Goal: Task Accomplishment & Management: Complete application form

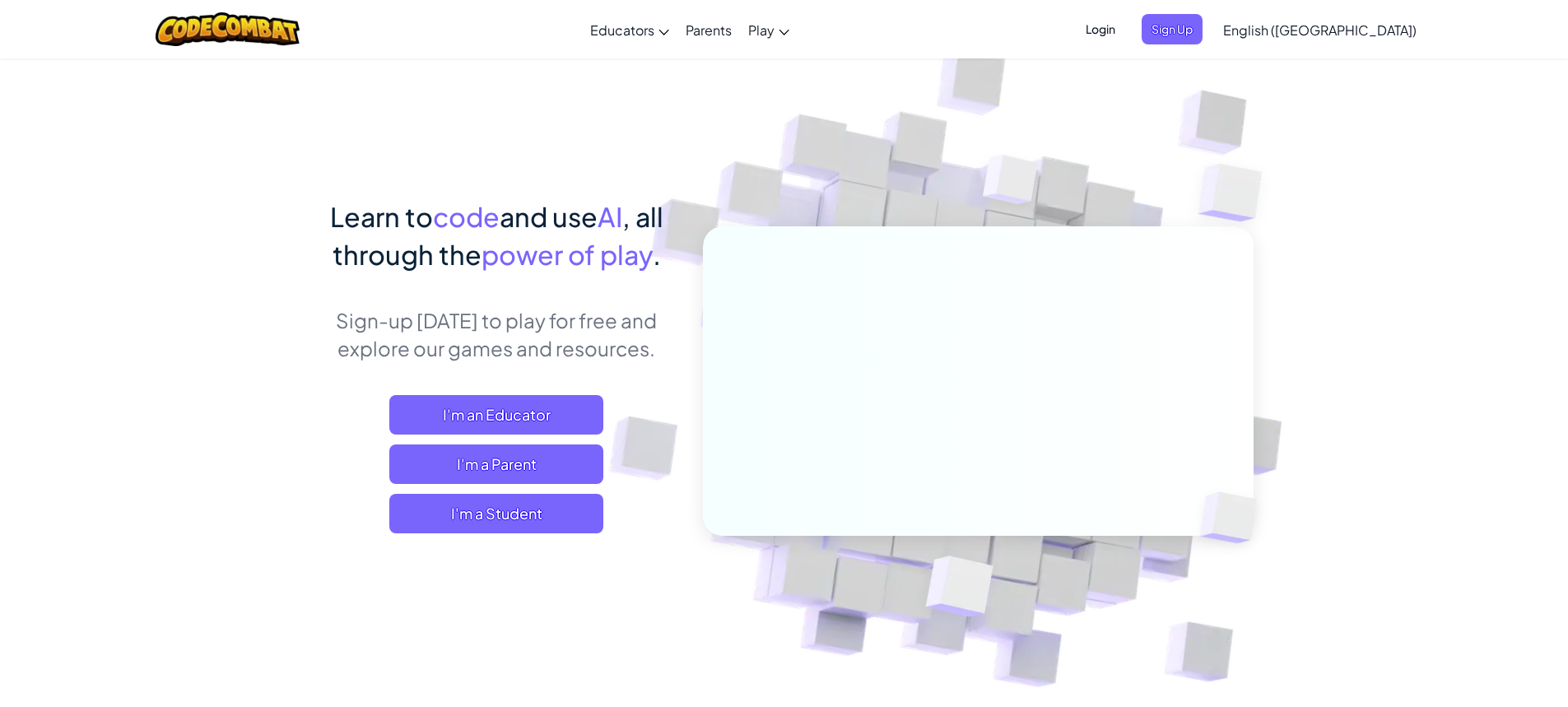
click at [1125, 37] on span "Login" at bounding box center [1101, 29] width 50 height 31
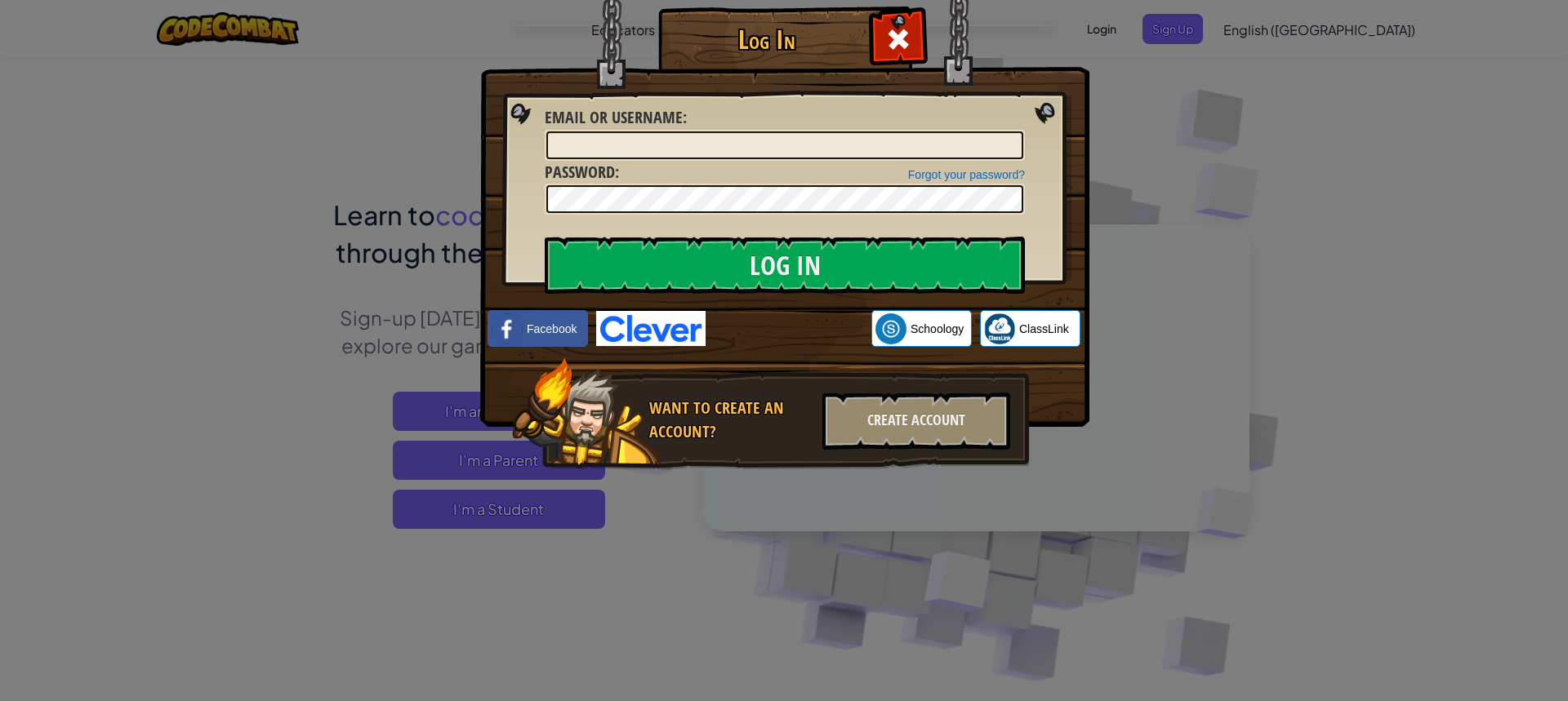
click at [584, 521] on div "Log In Unknown Error Email or Username : Forgot your password? Password : Log I…" at bounding box center [784, 350] width 1568 height 701
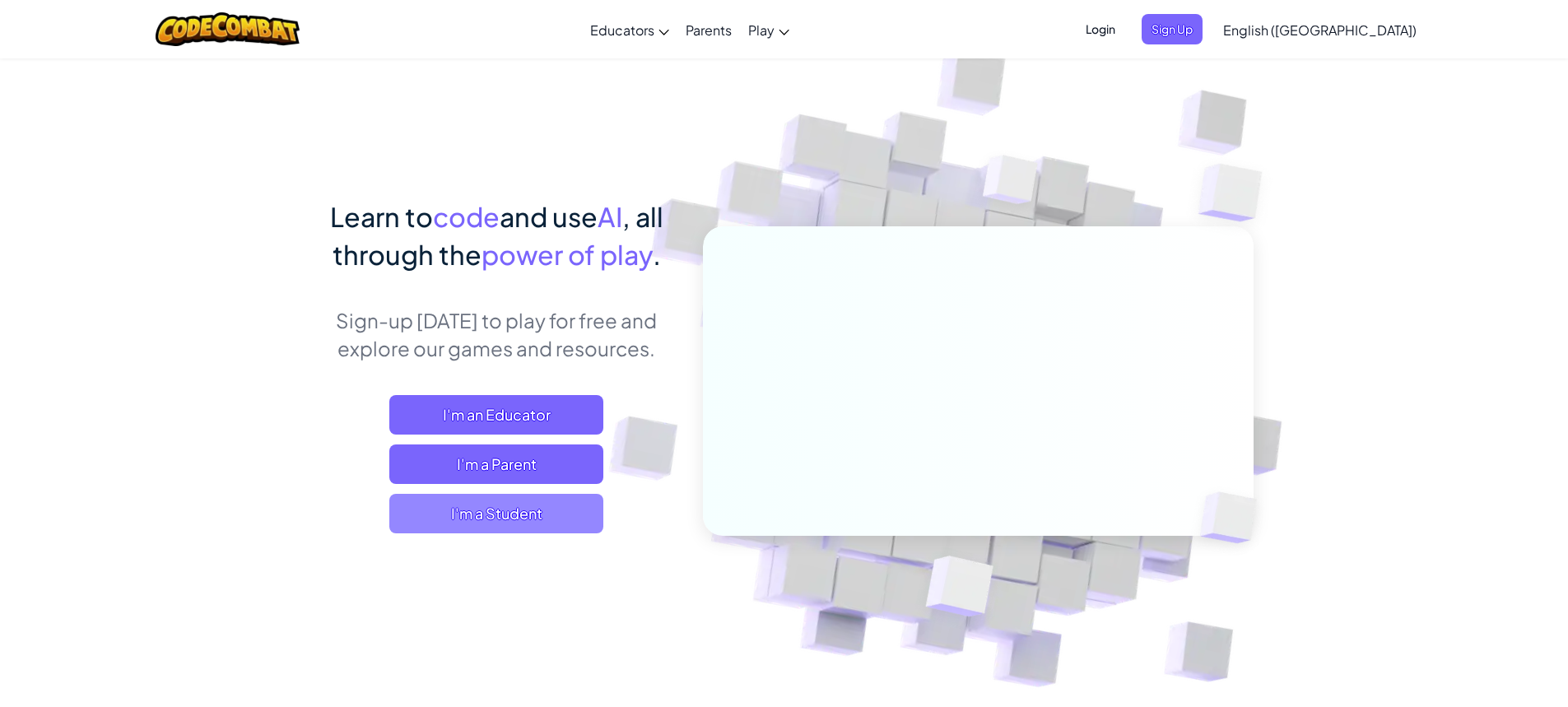
click at [558, 519] on span "I'm a Student" at bounding box center [497, 514] width 214 height 39
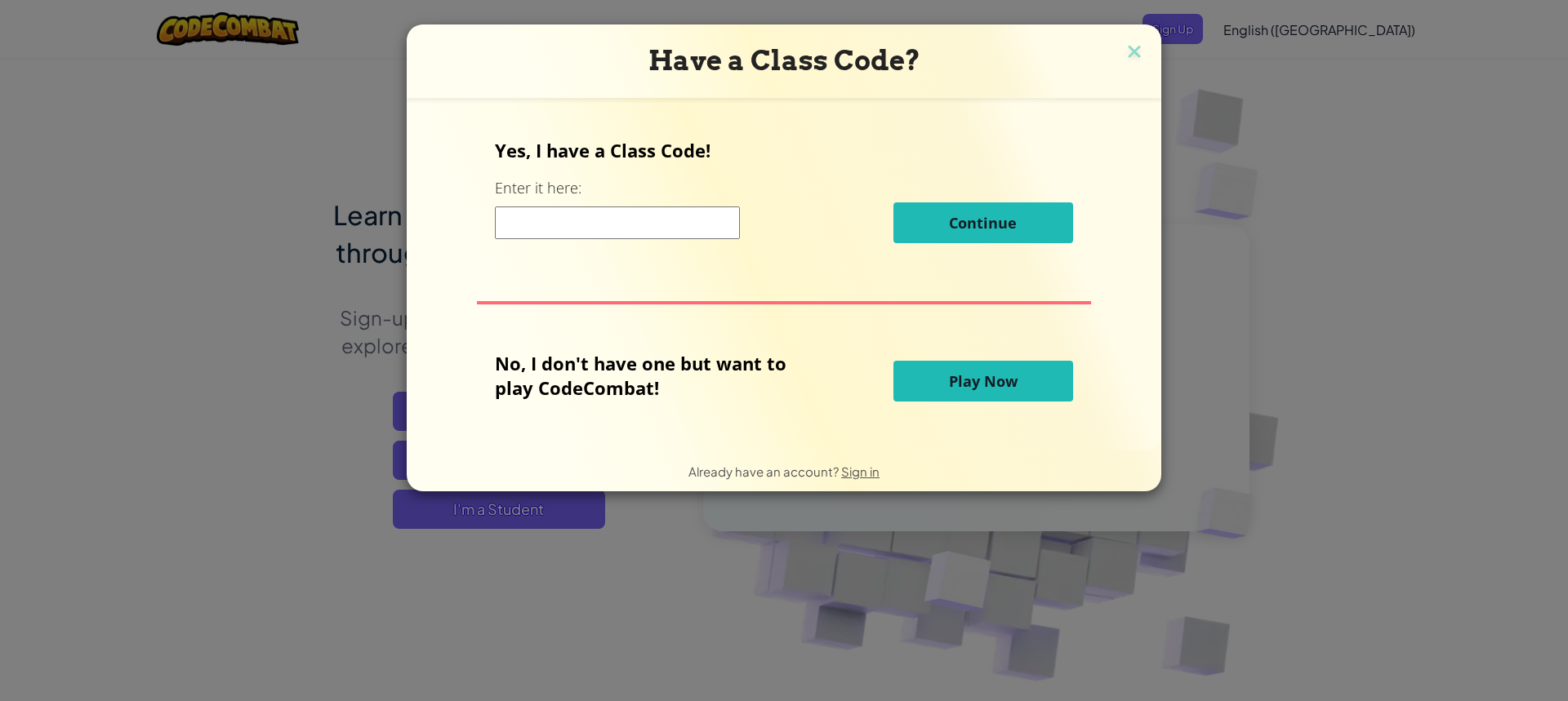
click at [599, 219] on input at bounding box center [618, 223] width 245 height 32
type input "JumpRoomHeart"
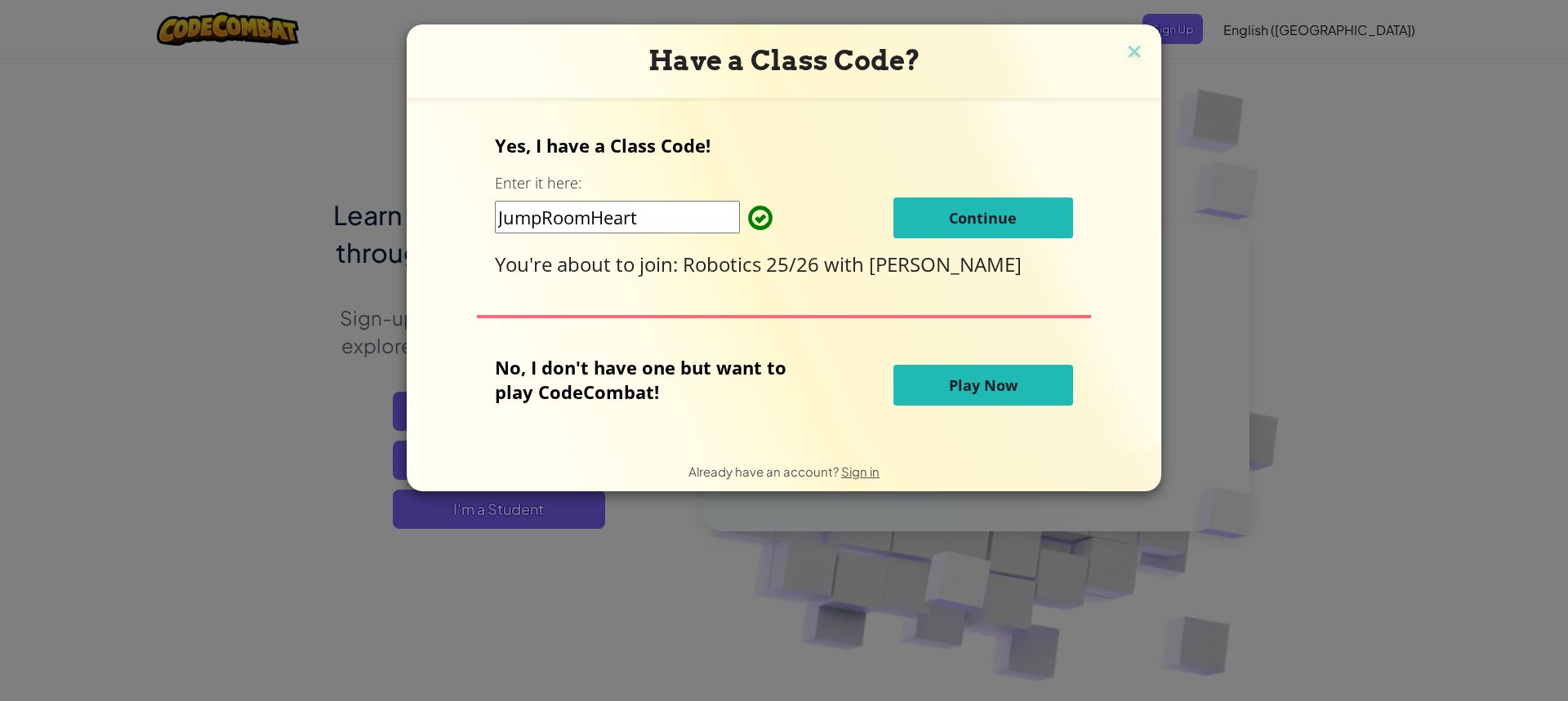
click at [949, 249] on div "Yes, I have a Class Code! Enter it here: JumpRoomHeart Continue You're about to…" at bounding box center [784, 205] width 578 height 145
click at [923, 238] on button "Continue" at bounding box center [983, 218] width 180 height 41
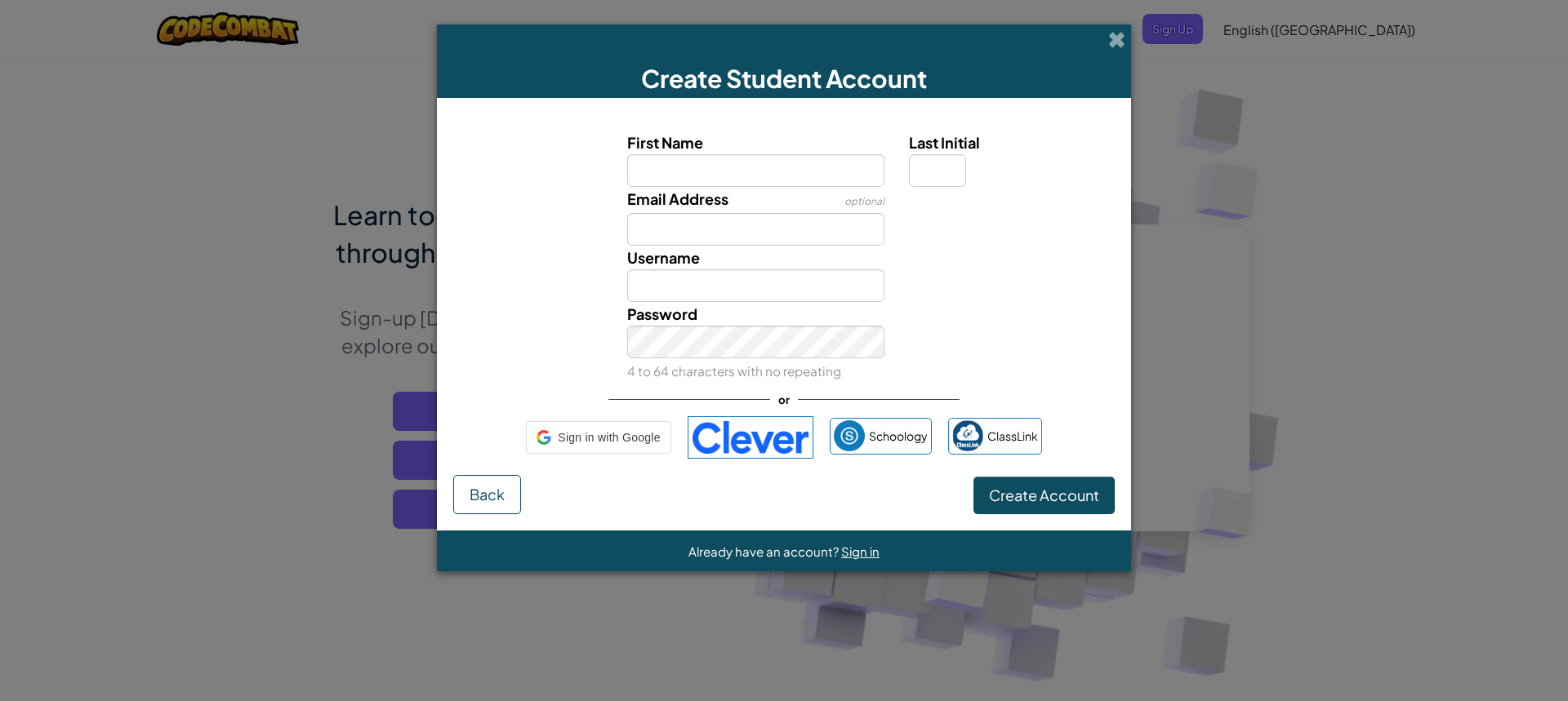
click at [919, 243] on div "Email Address optional" at bounding box center [784, 216] width 678 height 59
click at [375, 399] on div "Create Student Account First Name Last Initial Email Address optional Username …" at bounding box center [784, 350] width 1568 height 701
click at [1109, 40] on span at bounding box center [1116, 39] width 17 height 17
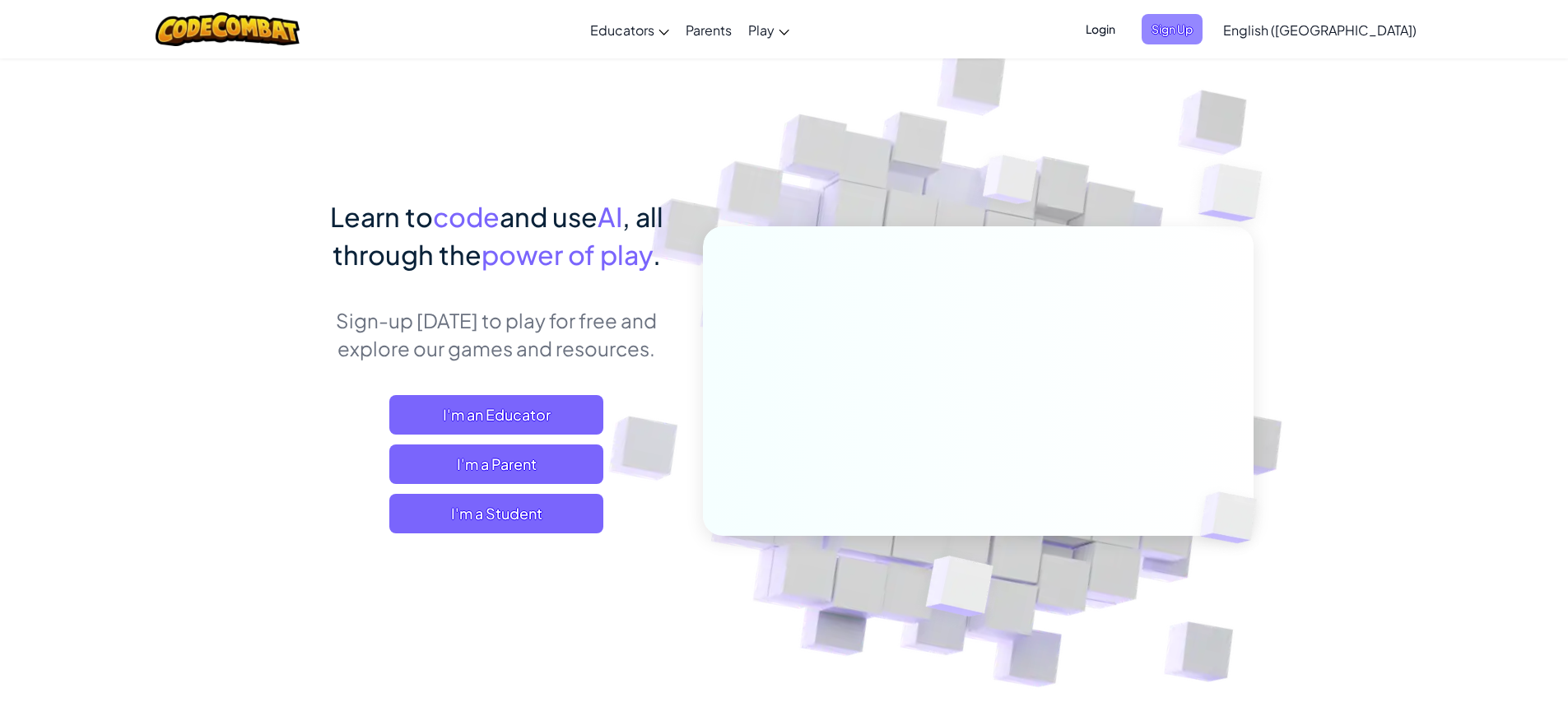
click at [1203, 21] on span "Sign Up" at bounding box center [1172, 29] width 61 height 31
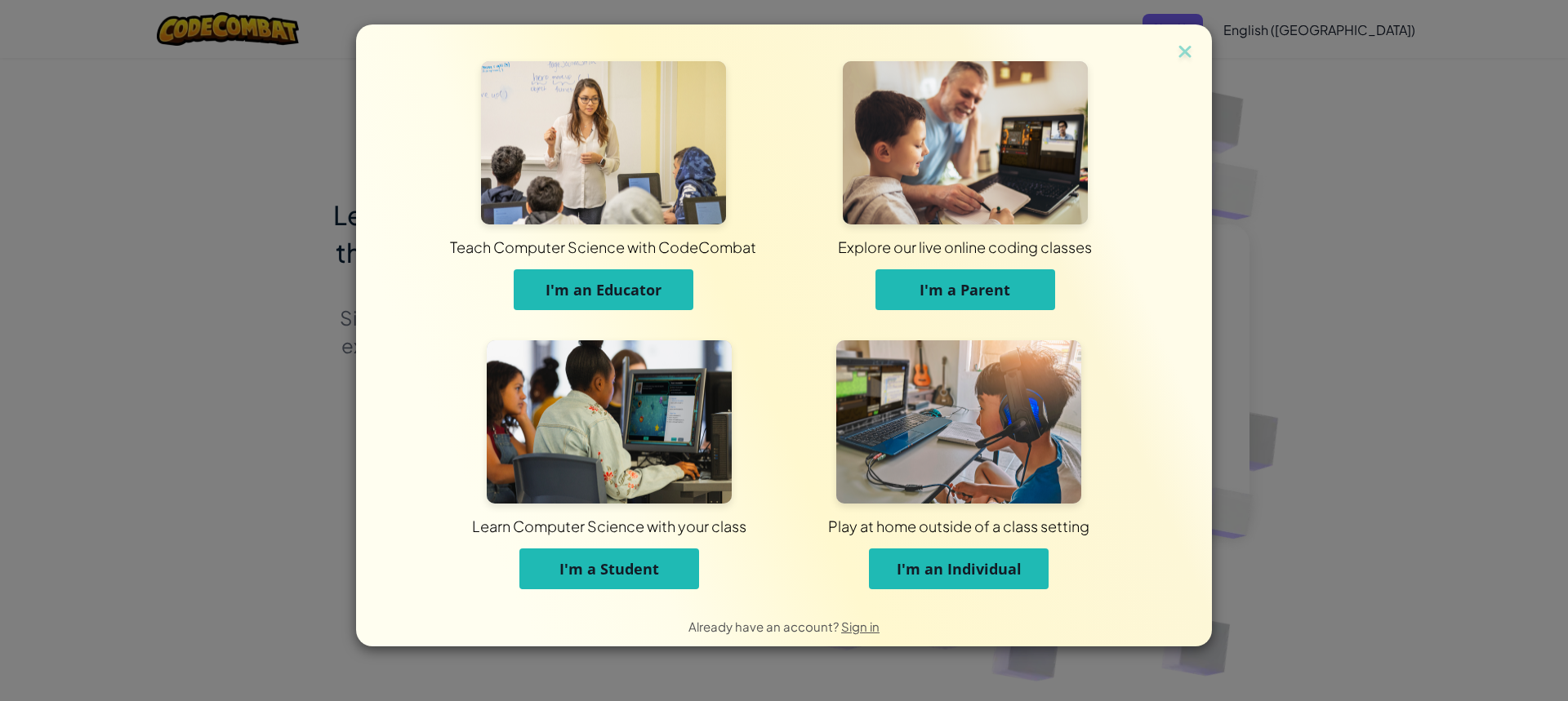
click at [681, 569] on button "I'm a Student" at bounding box center [608, 569] width 180 height 41
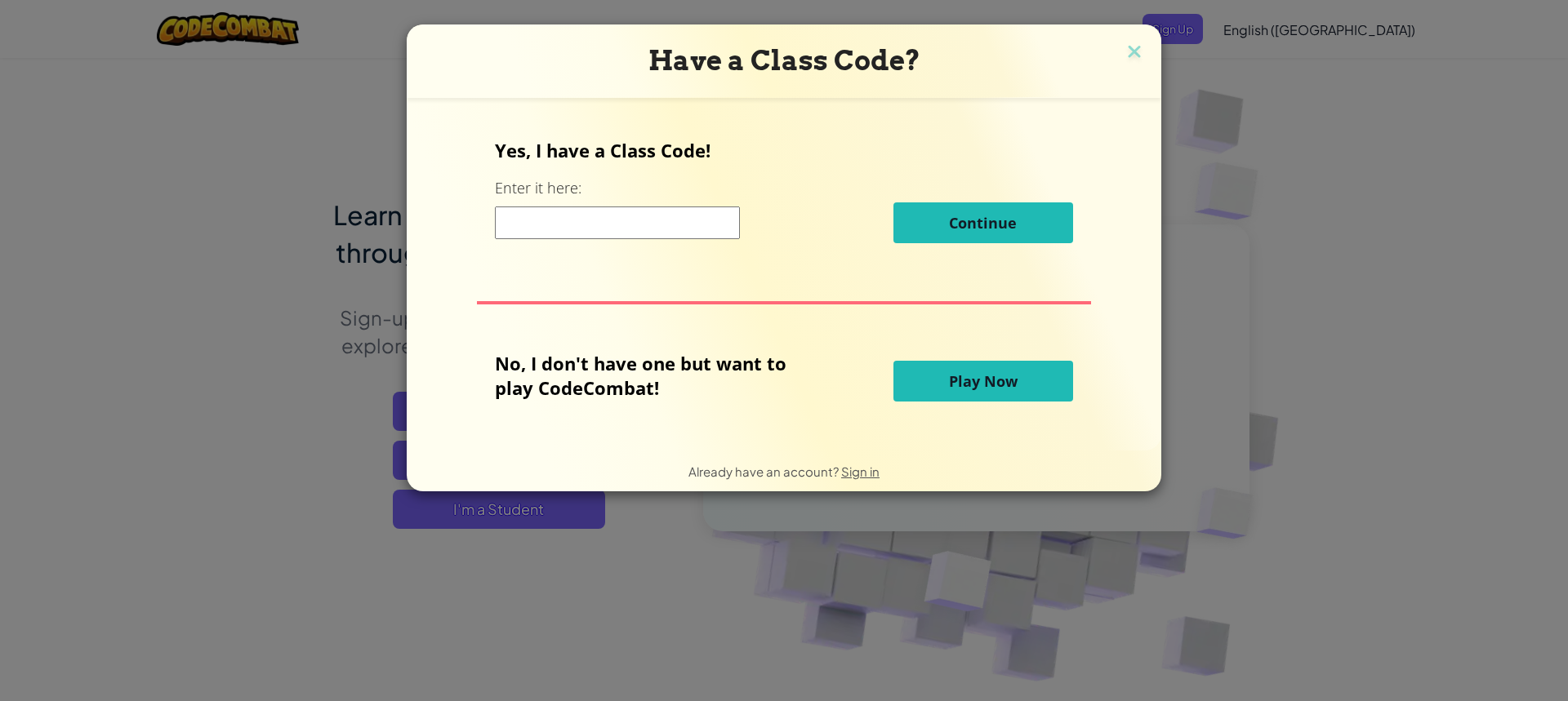
click at [611, 218] on input at bounding box center [618, 223] width 245 height 32
click at [50, 238] on div "Have a Class Code? Yes, I have a Class Code! Enter it here: Continue No, I don'…" at bounding box center [784, 350] width 1568 height 701
click at [1121, 63] on div "Have a Class Code? Yes, I have a Class Code! Enter it here: Continue No, I don'…" at bounding box center [784, 258] width 755 height 467
click at [1125, 63] on img at bounding box center [1134, 53] width 21 height 25
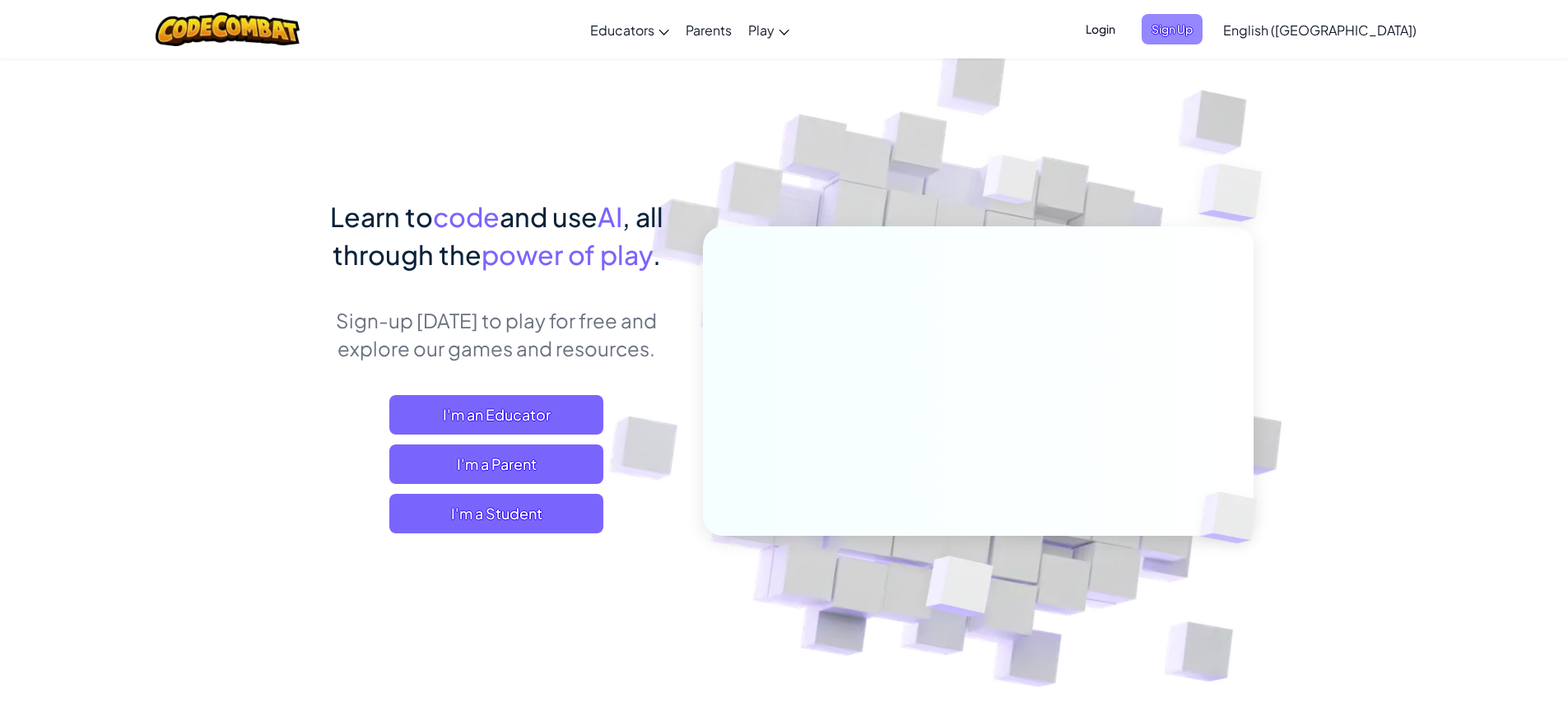
click at [1203, 39] on span "Sign Up" at bounding box center [1172, 29] width 61 height 31
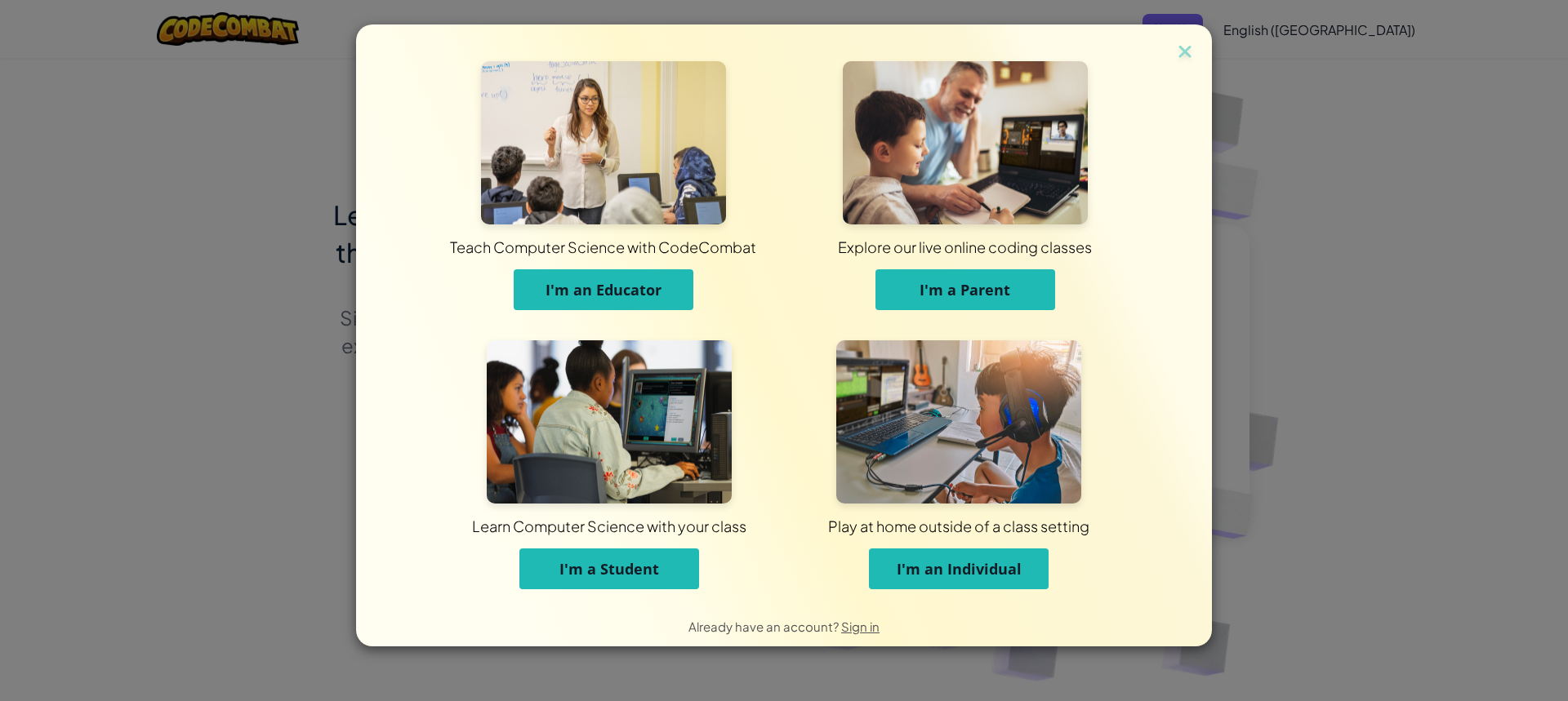
click at [596, 572] on span "I'm a Student" at bounding box center [608, 568] width 100 height 20
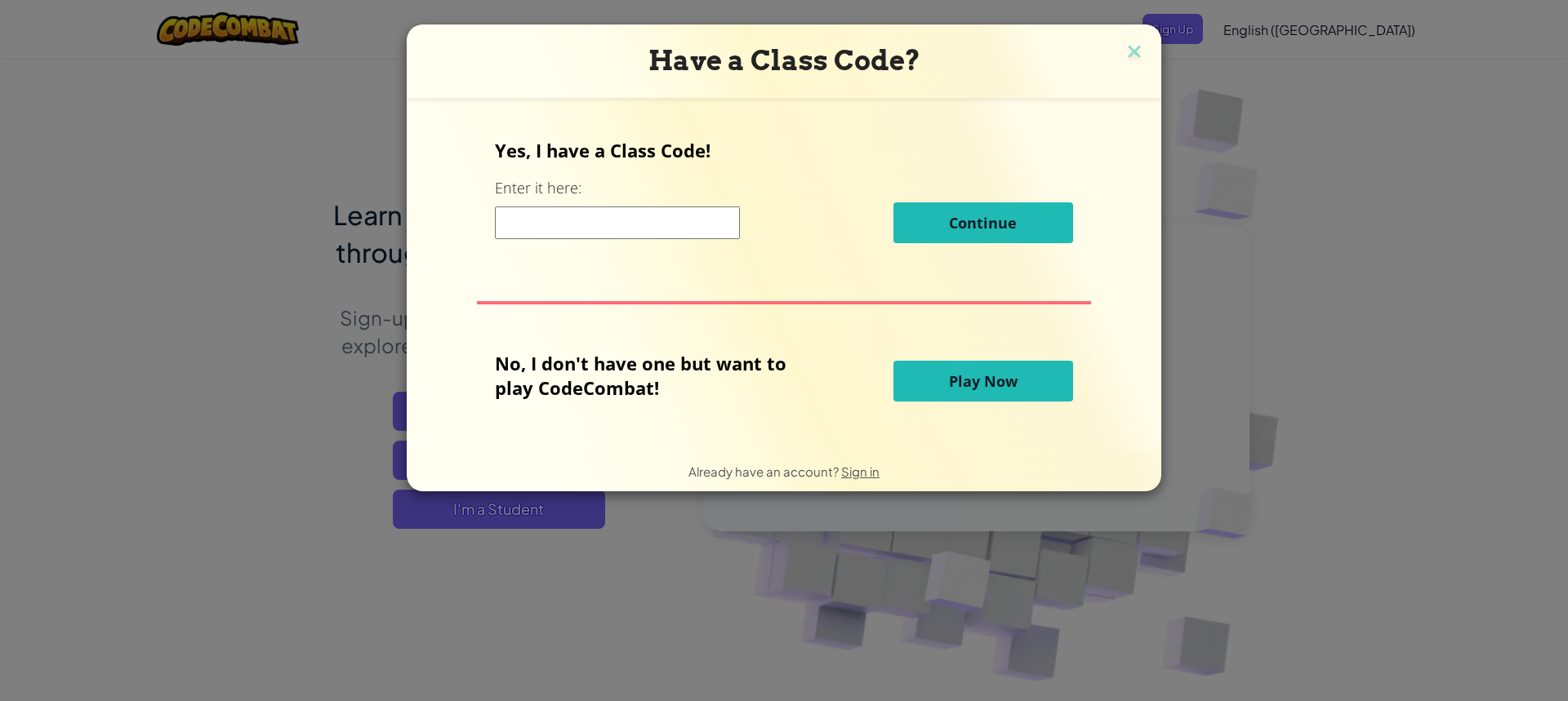
click at [1149, 60] on div "Have a Class Code?" at bounding box center [784, 61] width 755 height 73
click at [1132, 55] on img at bounding box center [1134, 53] width 21 height 25
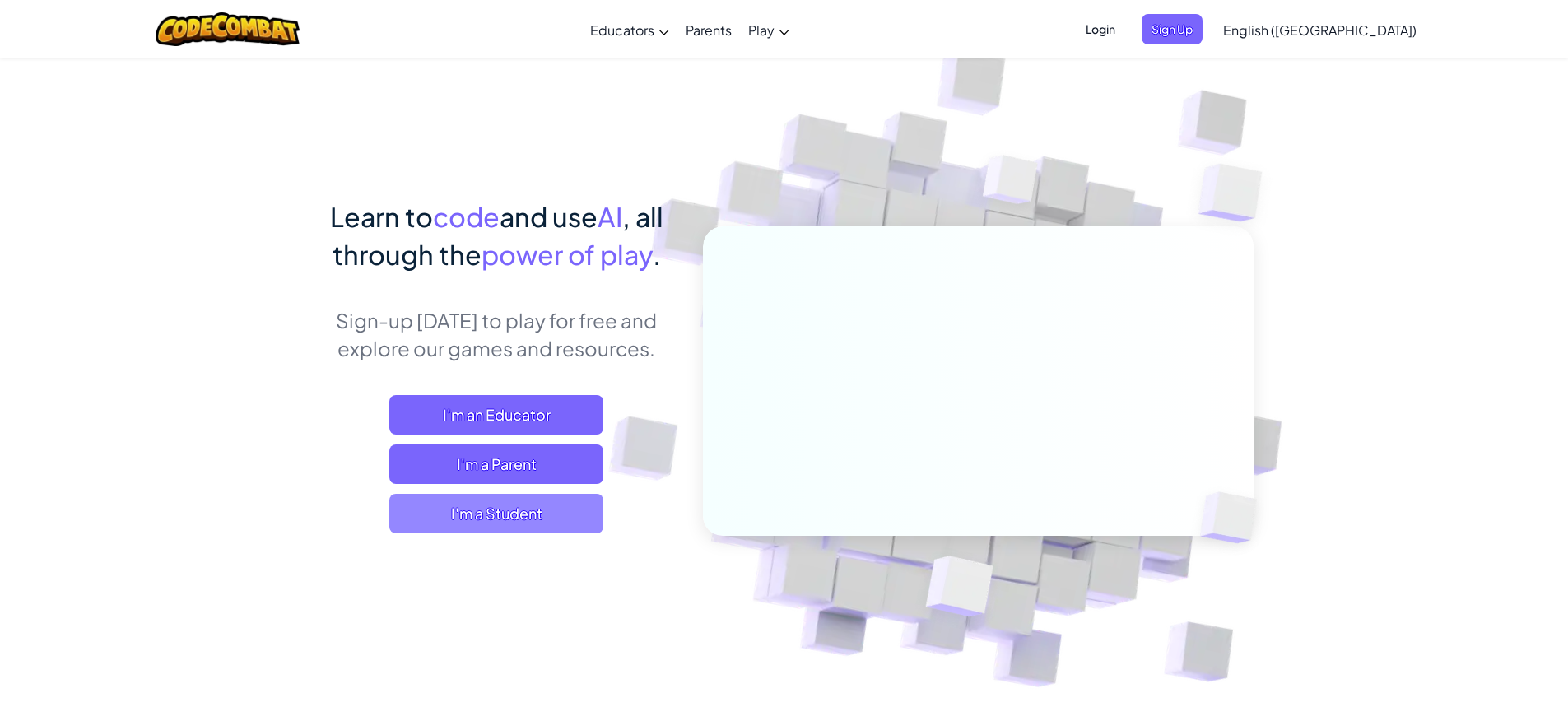
click at [556, 507] on span "I'm a Student" at bounding box center [497, 514] width 214 height 39
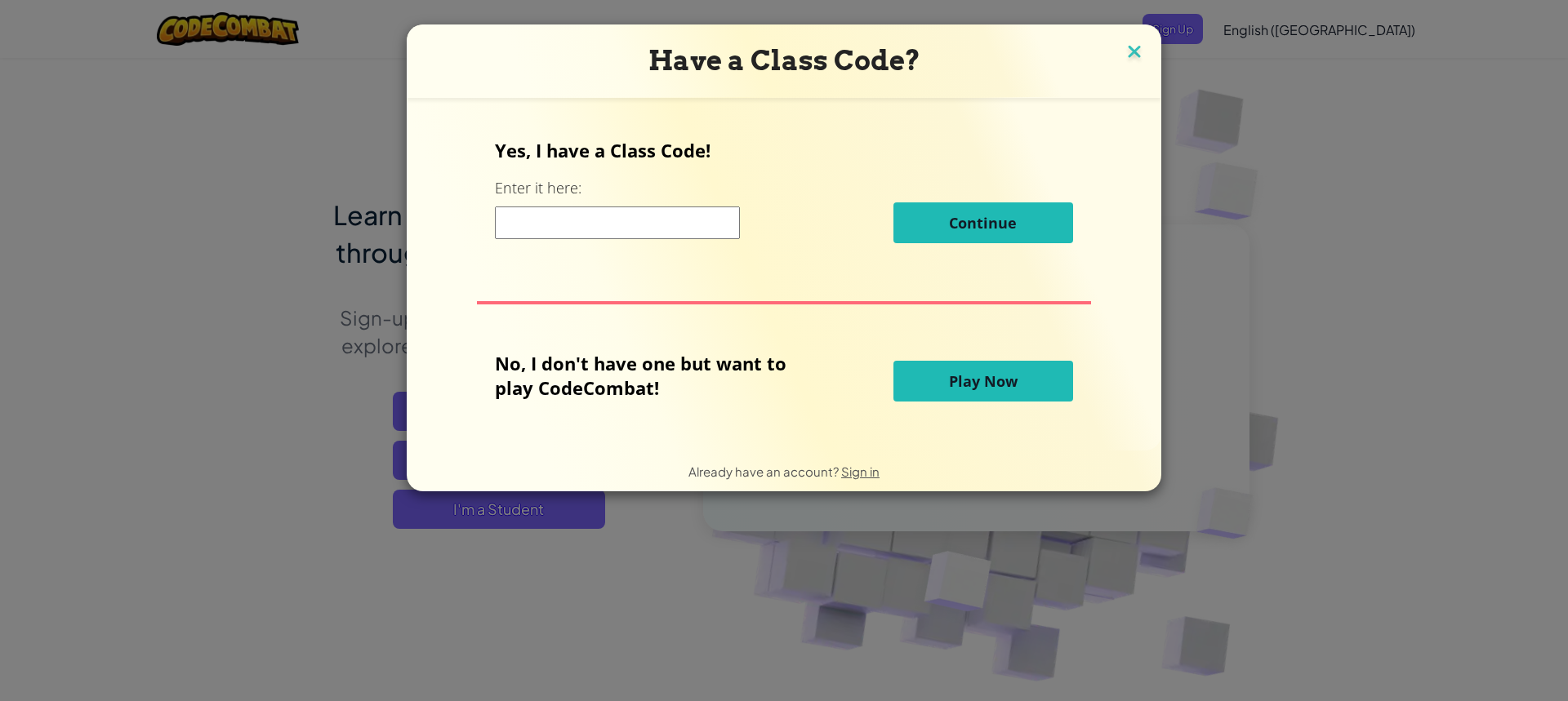
click at [1134, 54] on img at bounding box center [1134, 53] width 21 height 25
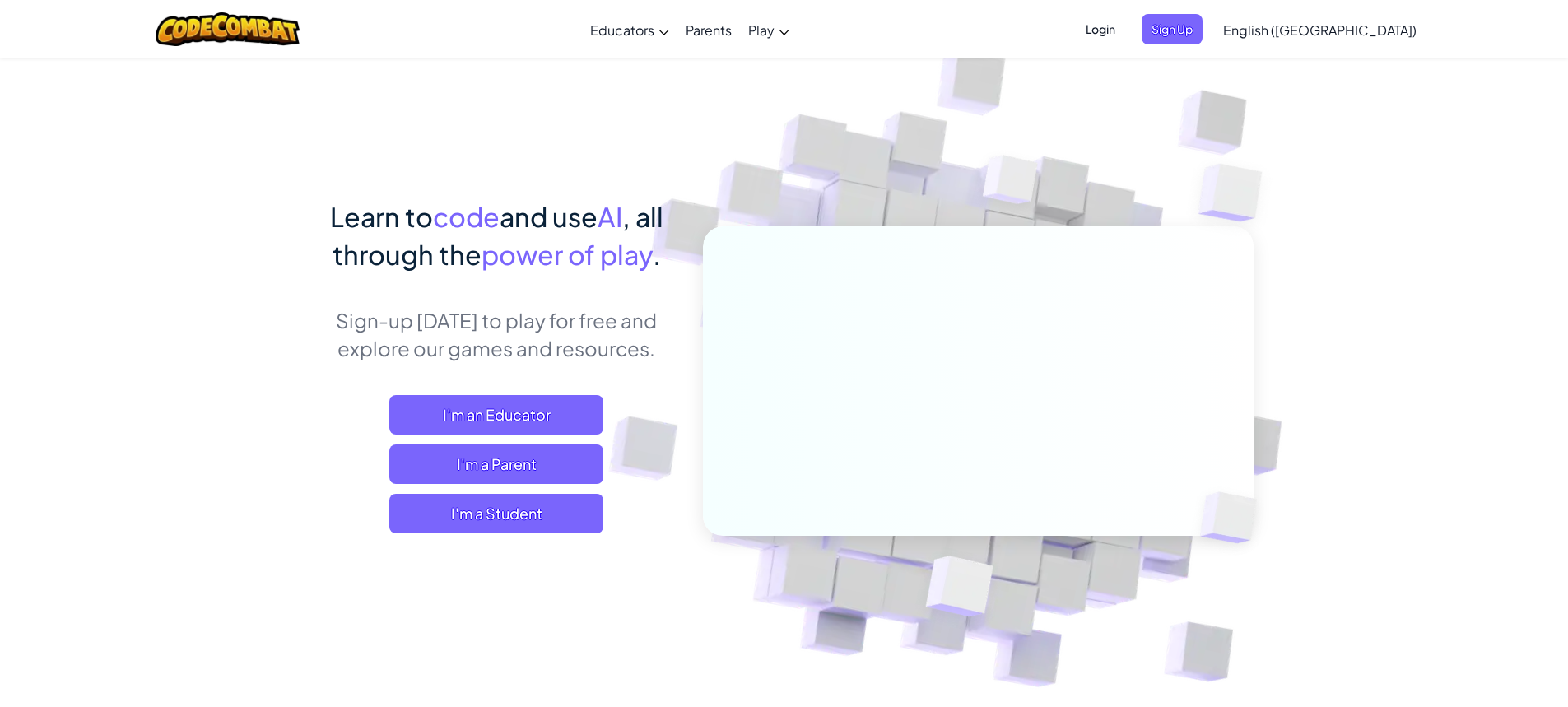
drag, startPoint x: 199, startPoint y: 68, endPoint x: 668, endPoint y: 123, distance: 472.2
click at [668, 123] on img at bounding box center [967, 363] width 914 height 915
click at [565, 517] on span "I'm a Student" at bounding box center [497, 514] width 214 height 39
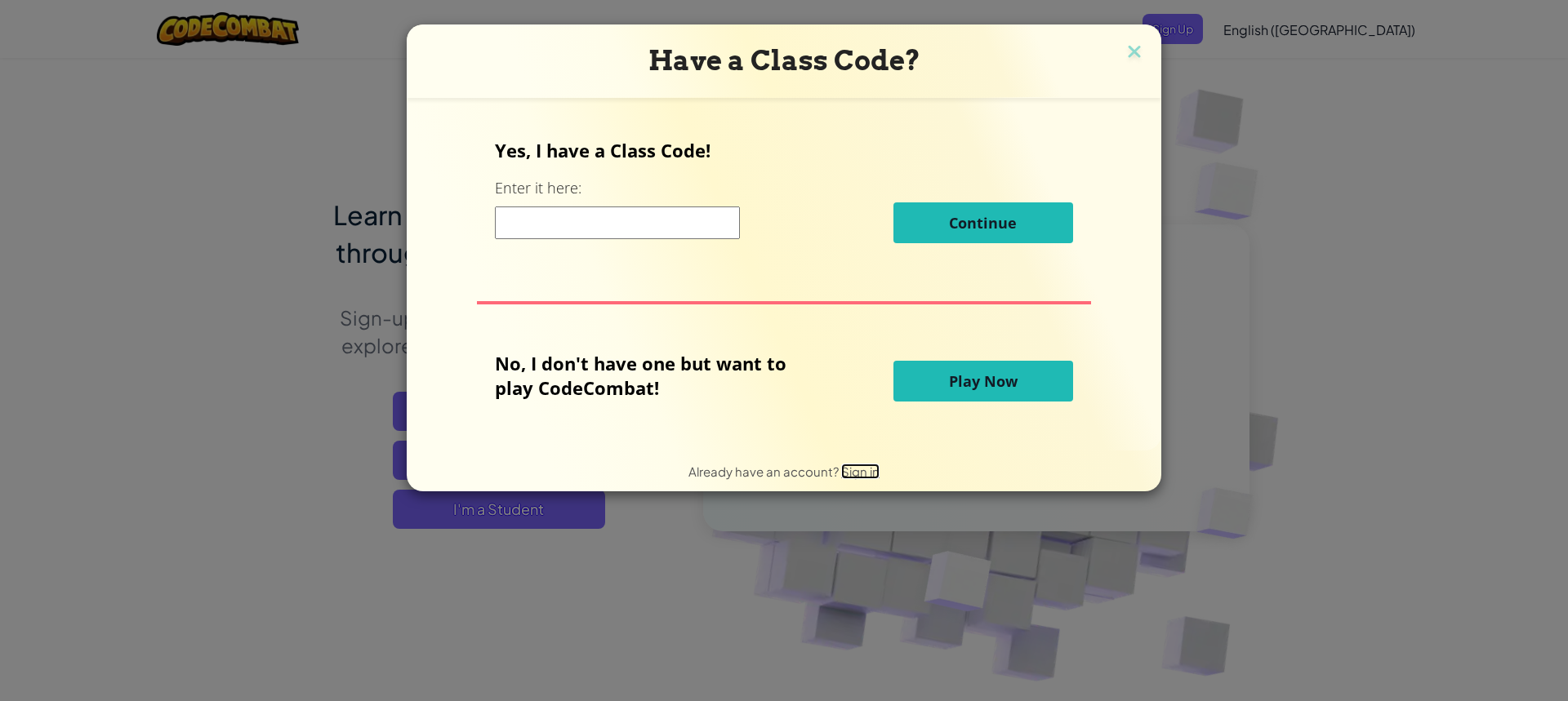
click at [870, 476] on span "Sign in" at bounding box center [860, 471] width 38 height 15
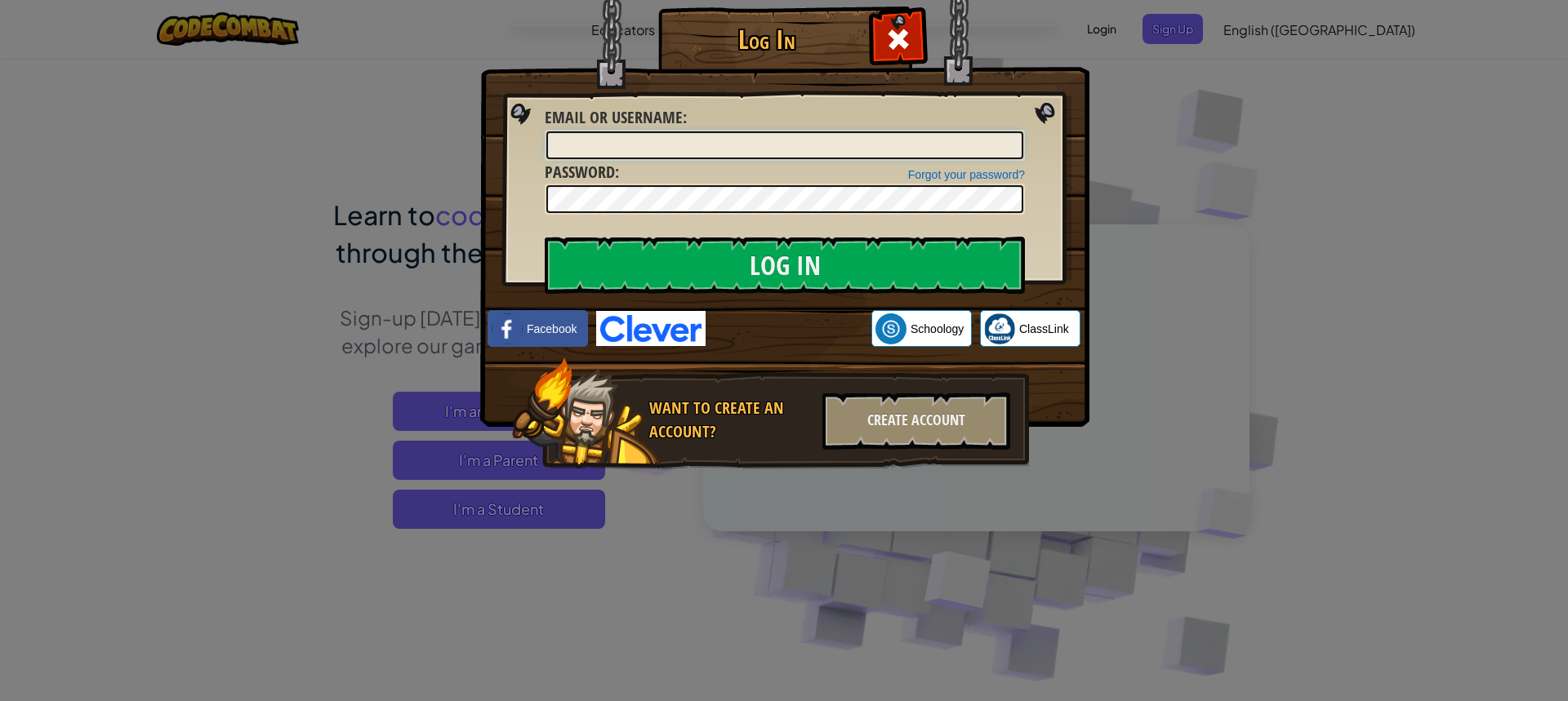
click at [751, 150] on input "Email or Username :" at bounding box center [784, 145] width 477 height 28
type input "[EMAIL_ADDRESS][DOMAIN_NAME]"
click at [545, 237] on input "Log In" at bounding box center [784, 265] width 480 height 57
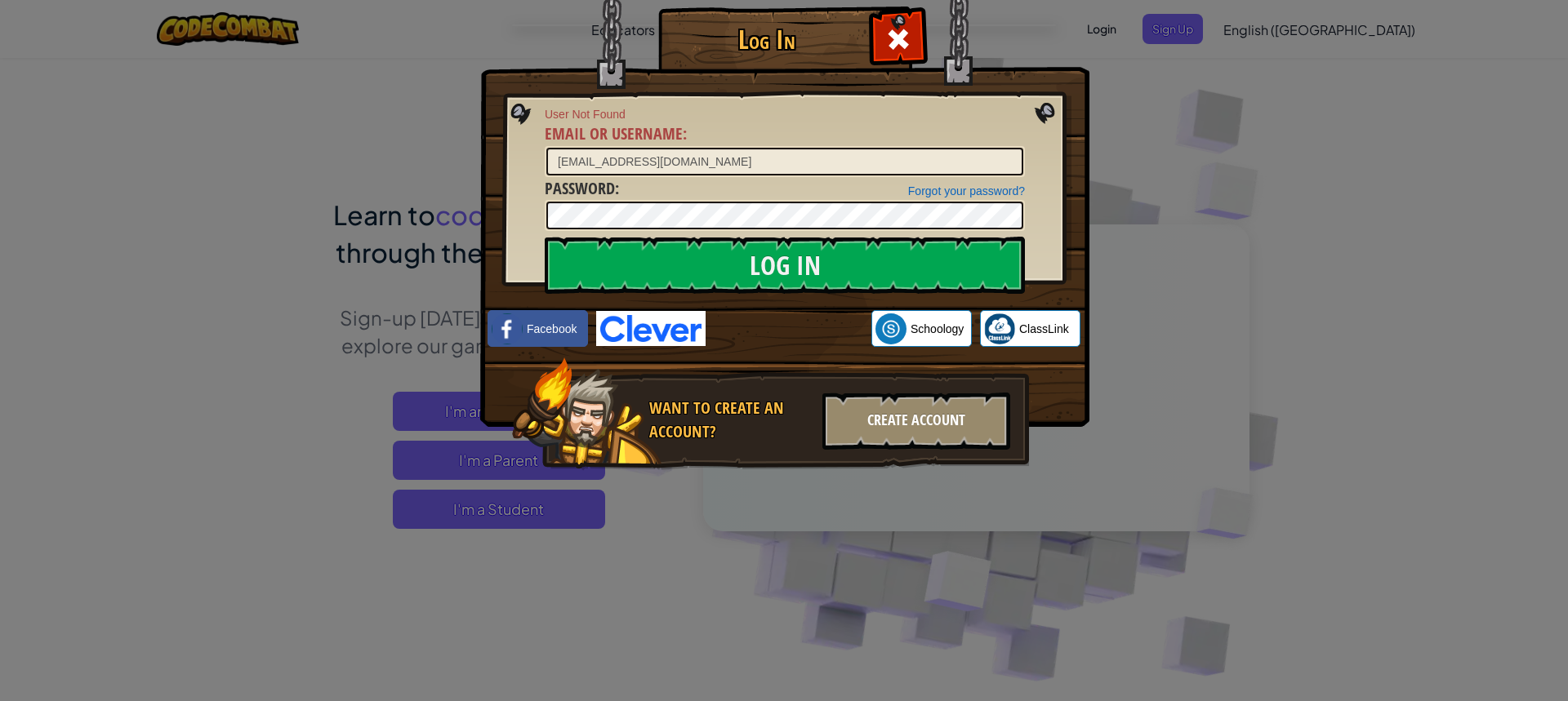
click at [890, 413] on div "Create Account" at bounding box center [915, 421] width 188 height 57
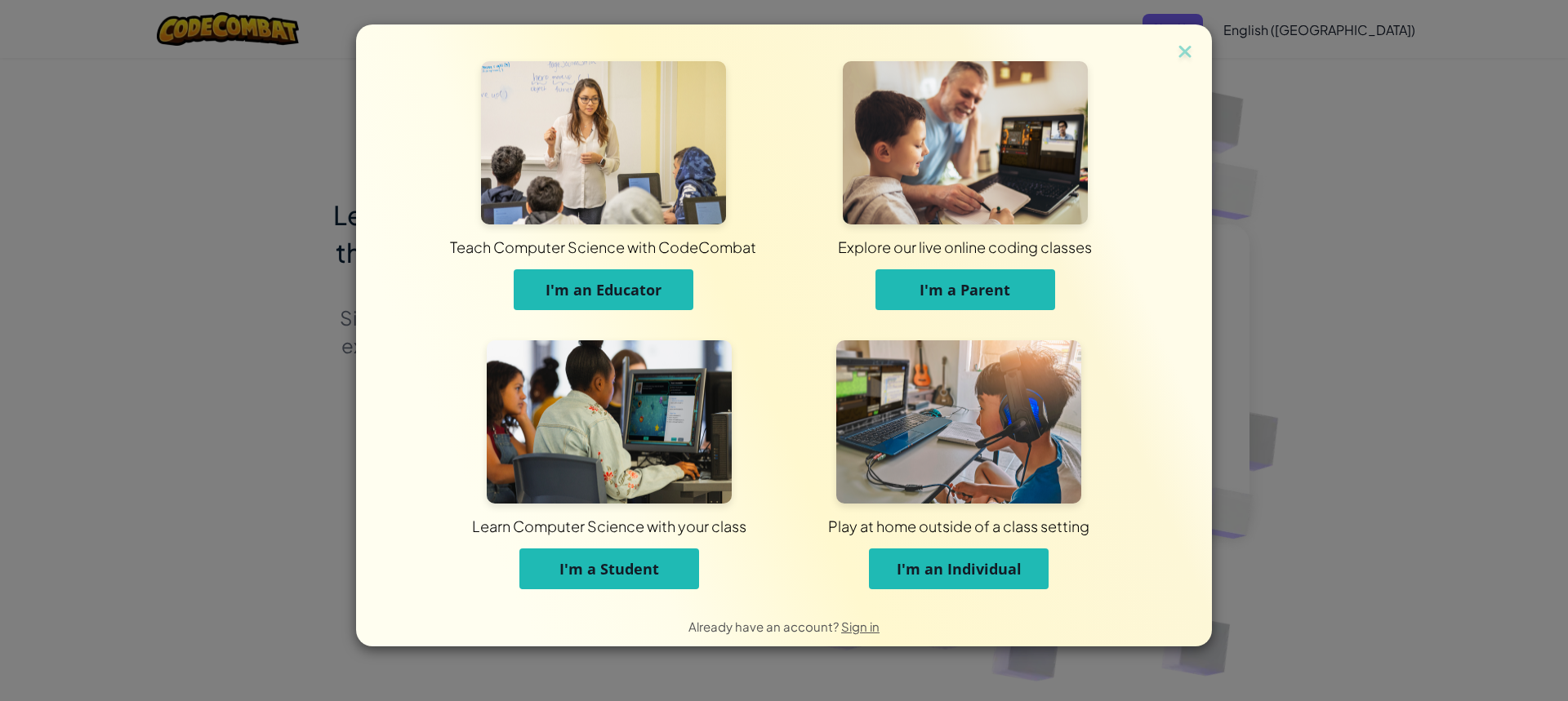
click at [660, 554] on button "I'm a Student" at bounding box center [608, 569] width 180 height 41
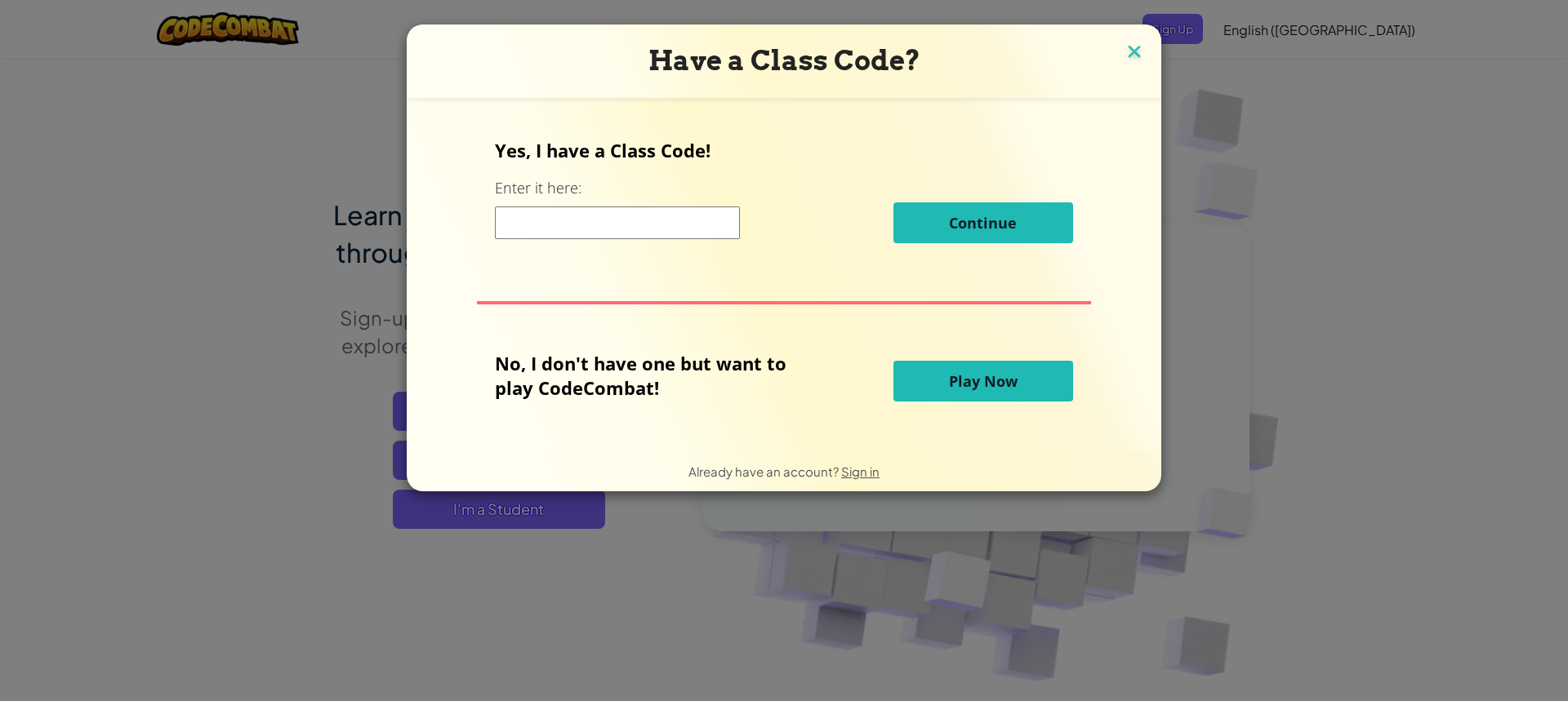
click at [1138, 48] on img at bounding box center [1134, 53] width 21 height 25
